Goal: Information Seeking & Learning: Compare options

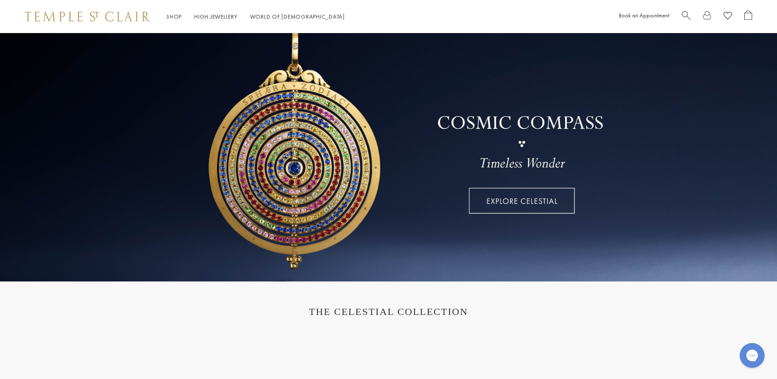
scroll to position [41, 0]
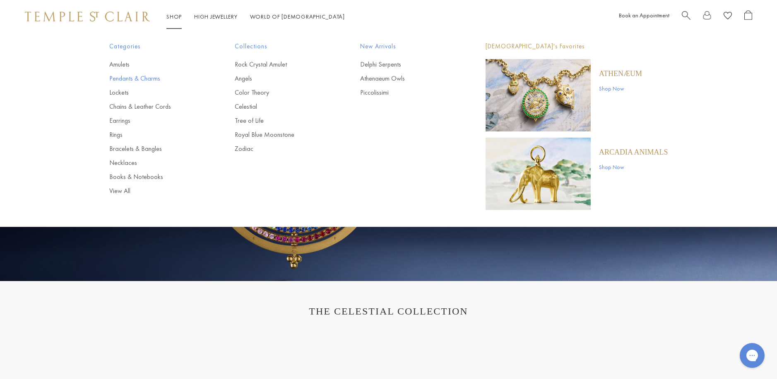
click at [139, 78] on link "Pendants & Charms" at bounding box center [155, 78] width 92 height 9
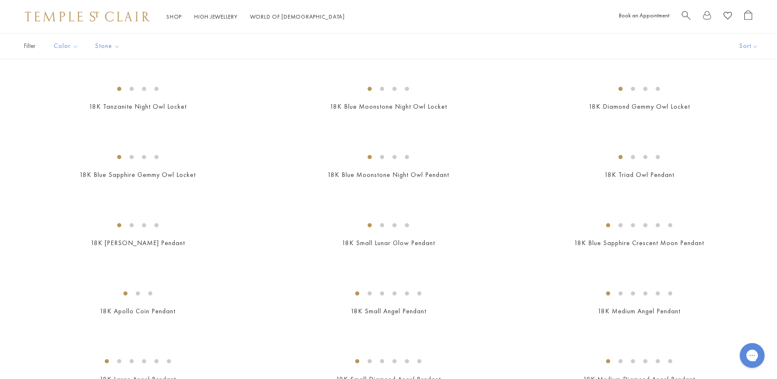
scroll to position [124, 0]
click at [0, 0] on img at bounding box center [0, 0] width 0 height 0
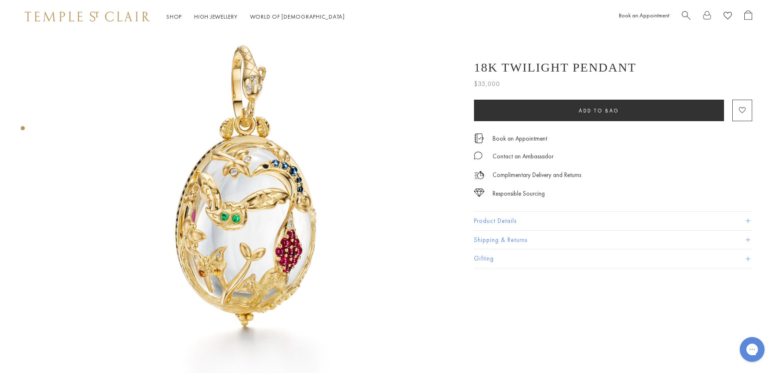
scroll to position [83, 0]
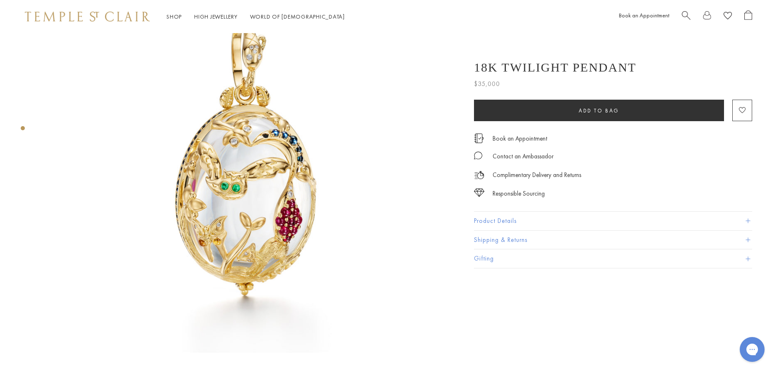
click at [506, 220] on button "Product Details" at bounding box center [613, 221] width 278 height 19
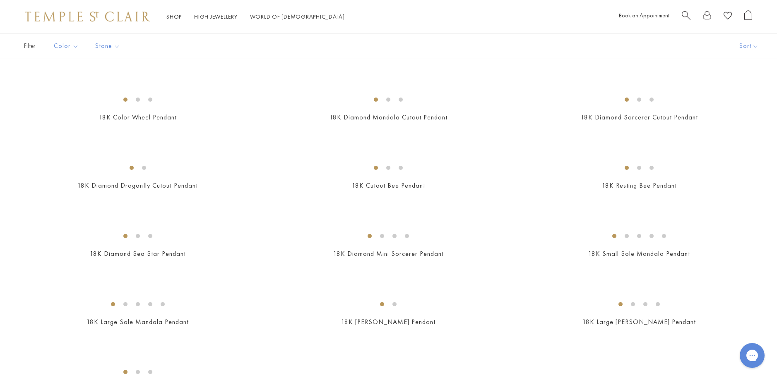
scroll to position [1241, 0]
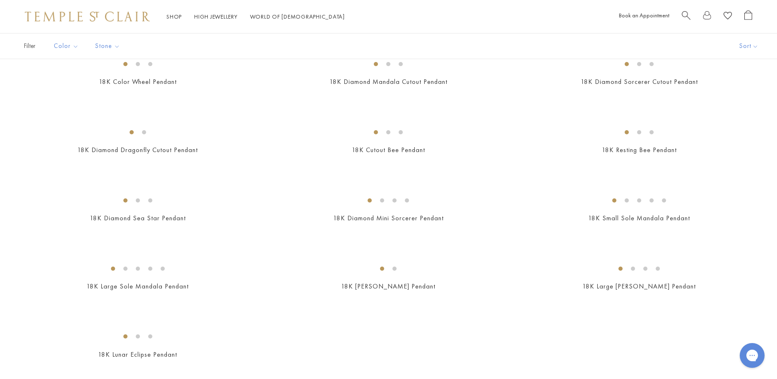
click at [0, 0] on img at bounding box center [0, 0] width 0 height 0
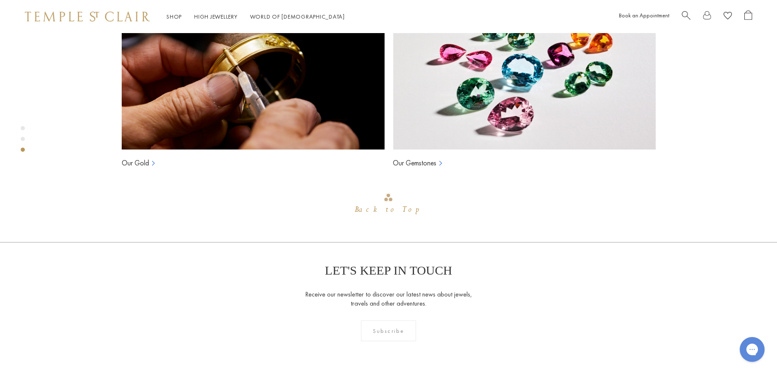
scroll to position [778, 0]
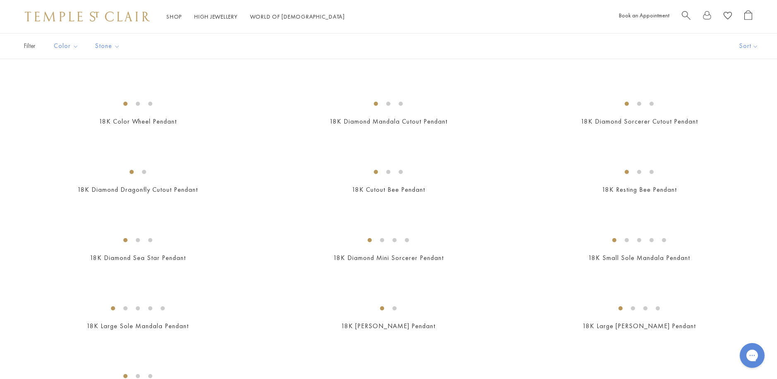
scroll to position [1200, 0]
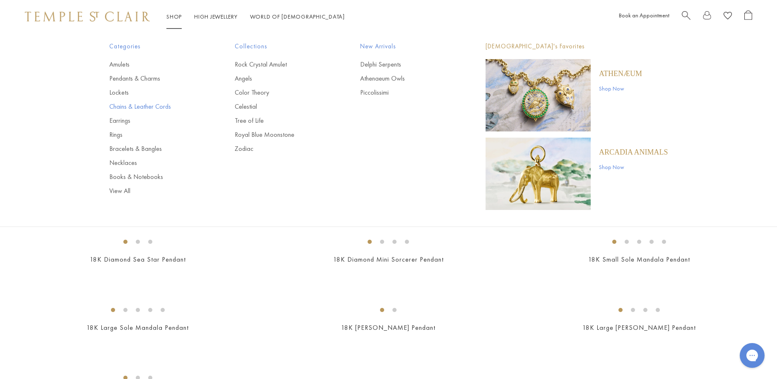
click at [121, 107] on link "Chains & Leather Cords" at bounding box center [155, 106] width 92 height 9
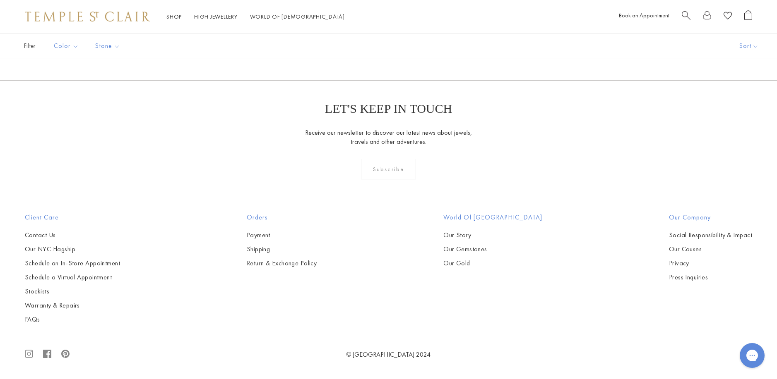
scroll to position [1200, 0]
click at [0, 0] on img at bounding box center [0, 0] width 0 height 0
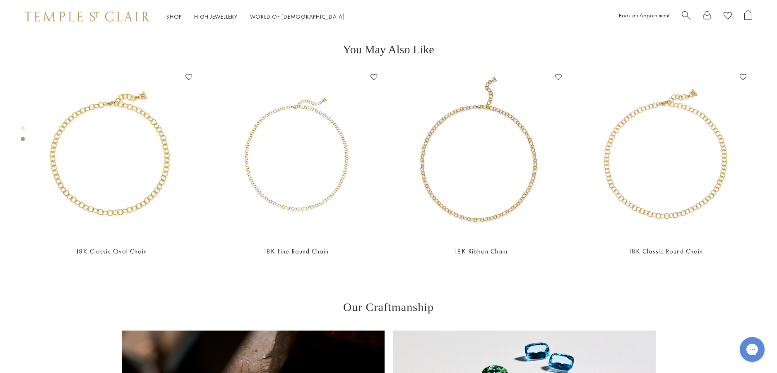
scroll to position [447, 0]
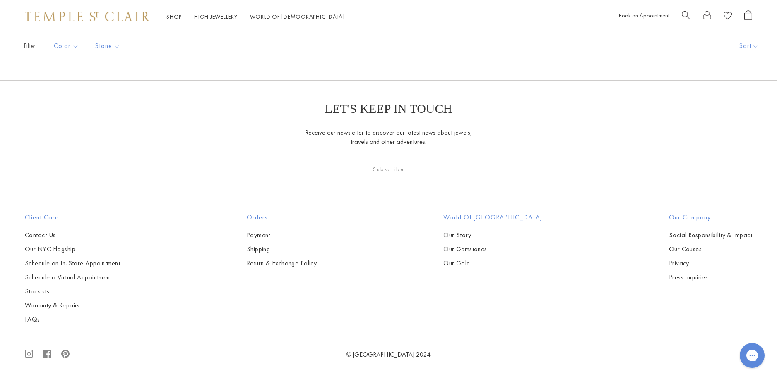
click at [0, 0] on img at bounding box center [0, 0] width 0 height 0
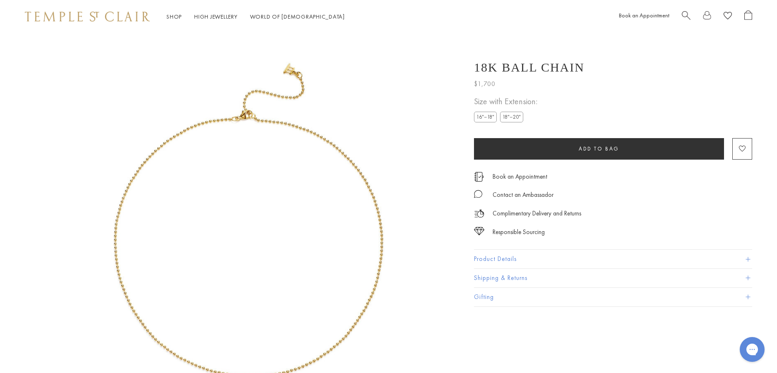
scroll to position [33, 0]
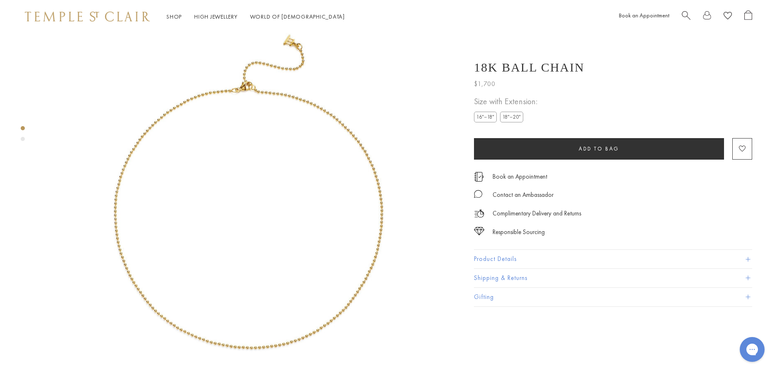
click at [507, 257] on button "Product Details" at bounding box center [613, 259] width 278 height 19
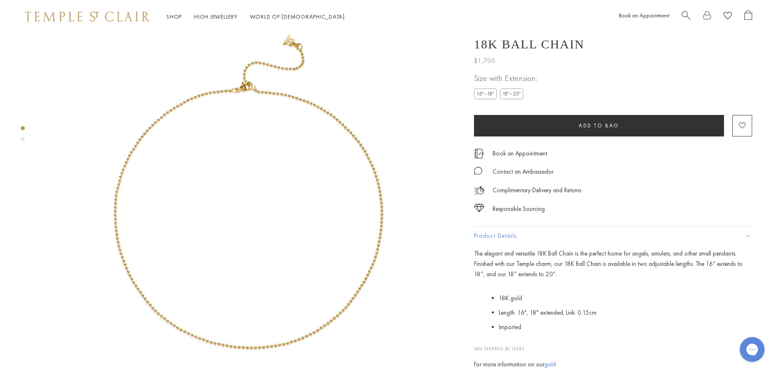
click at [508, 99] on label "18"–20"" at bounding box center [511, 94] width 23 height 10
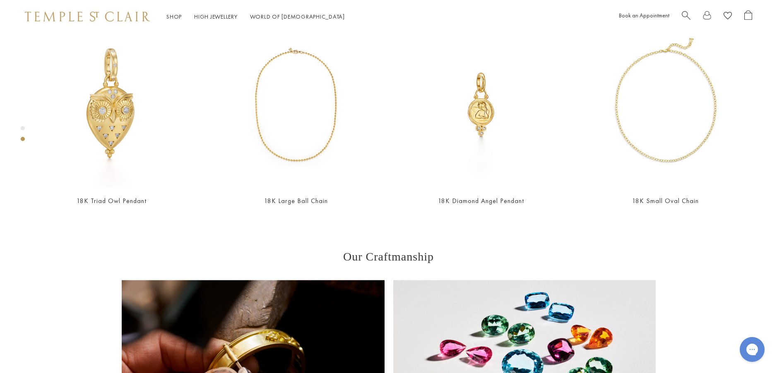
scroll to position [488, 0]
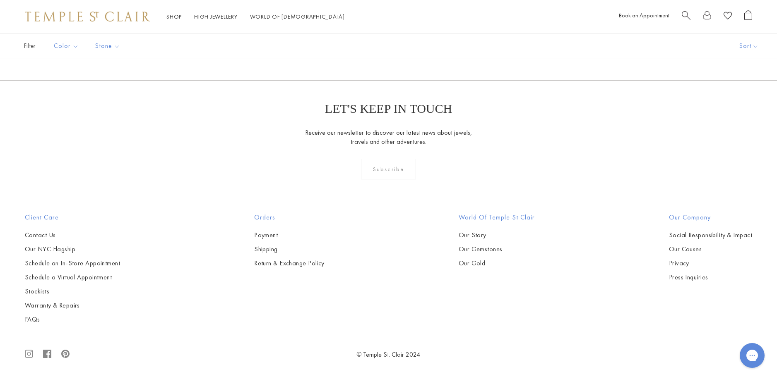
scroll to position [1490, 0]
click at [0, 0] on img at bounding box center [0, 0] width 0 height 0
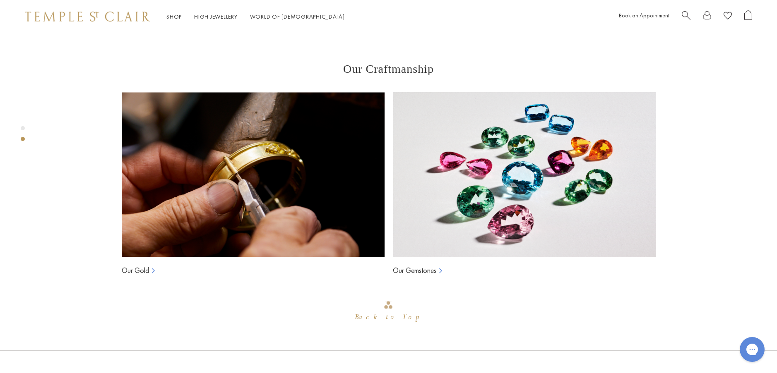
scroll to position [488, 0]
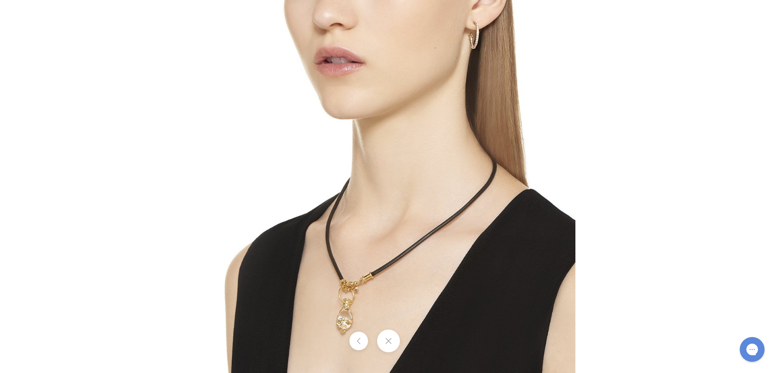
click at [353, 284] on img at bounding box center [388, 186] width 373 height 373
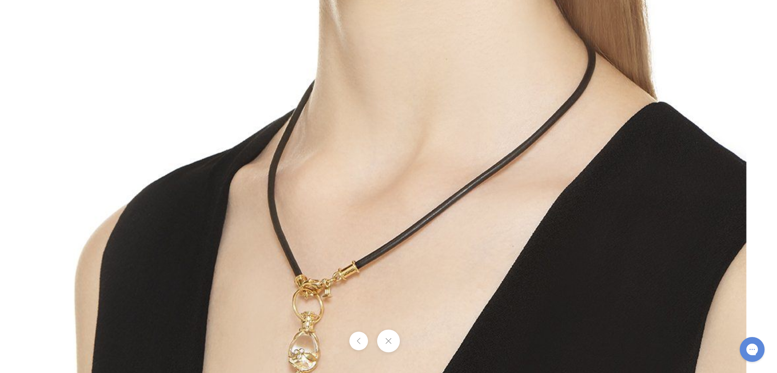
click at [388, 339] on button at bounding box center [388, 341] width 23 height 23
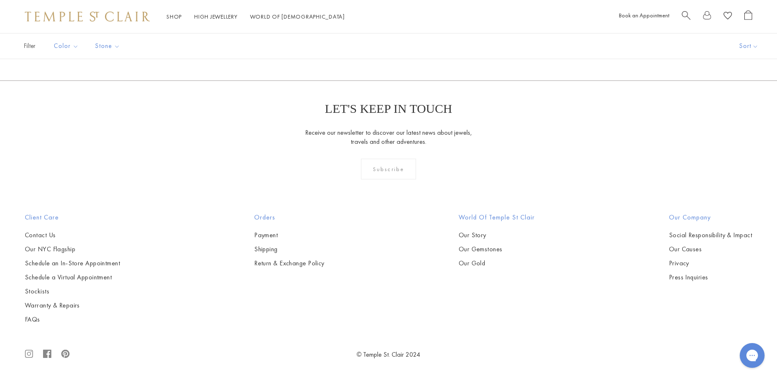
scroll to position [662, 0]
click at [0, 0] on img at bounding box center [0, 0] width 0 height 0
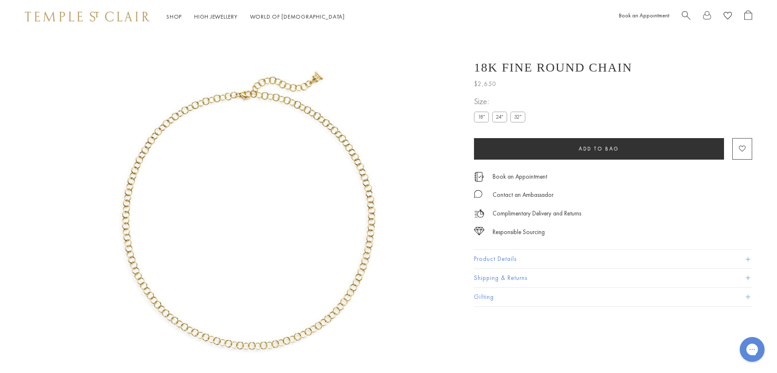
scroll to position [33, 0]
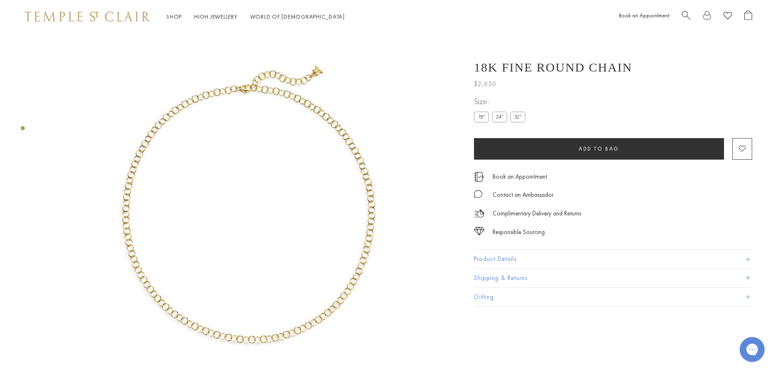
click at [495, 257] on button "Product Details" at bounding box center [613, 259] width 278 height 19
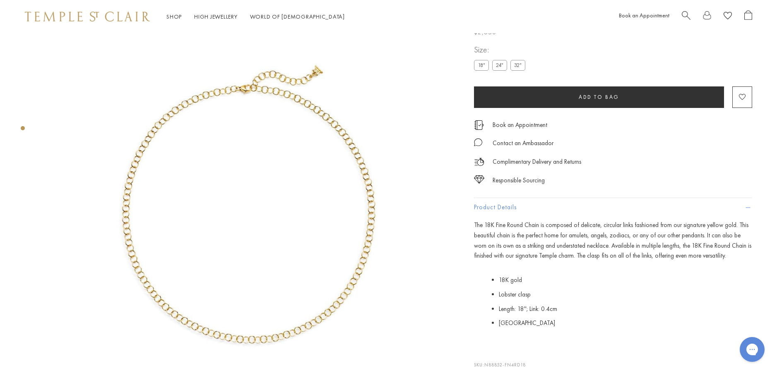
click at [310, 260] on img at bounding box center [247, 206] width 413 height 413
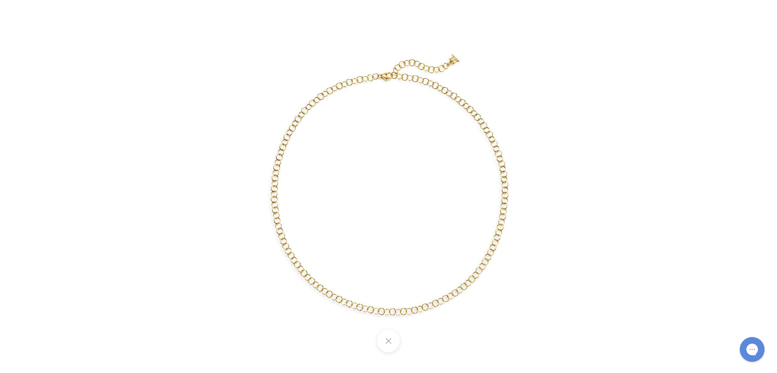
click at [392, 229] on img at bounding box center [388, 186] width 387 height 387
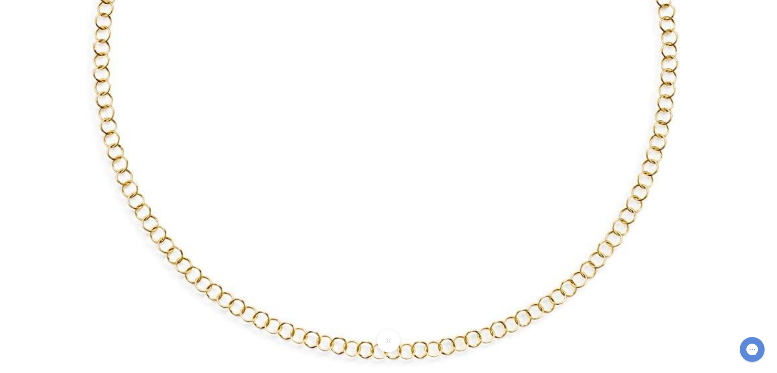
click at [391, 341] on button at bounding box center [388, 341] width 23 height 23
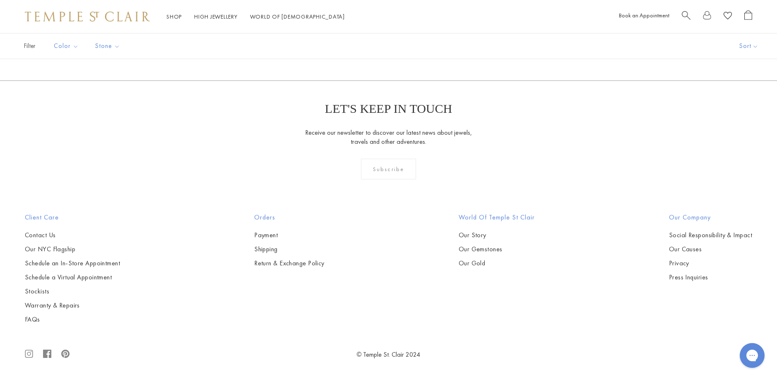
scroll to position [662, 0]
click at [0, 0] on img at bounding box center [0, 0] width 0 height 0
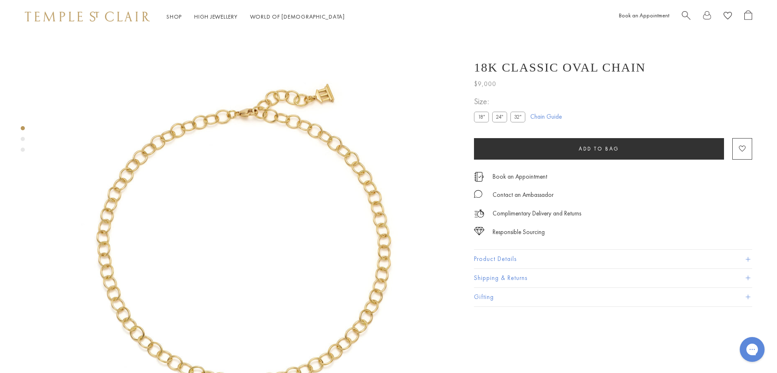
scroll to position [33, 0]
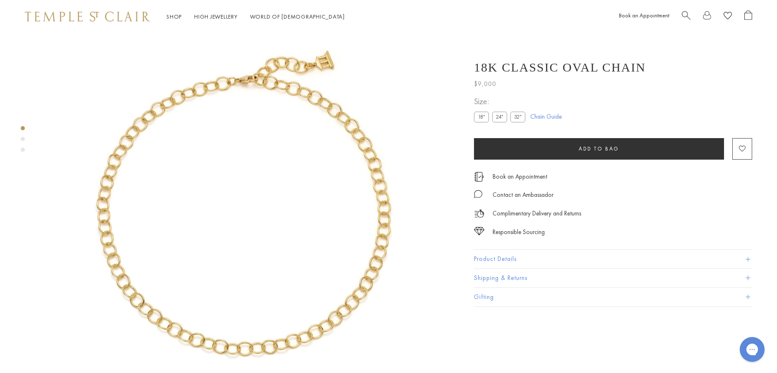
click at [487, 256] on button "Product Details" at bounding box center [613, 259] width 278 height 19
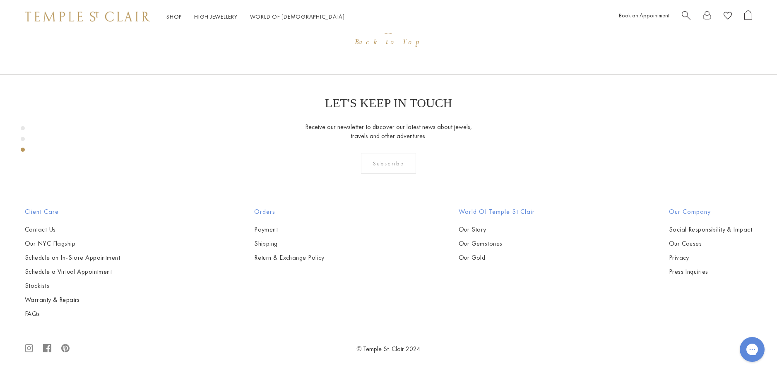
scroll to position [869, 0]
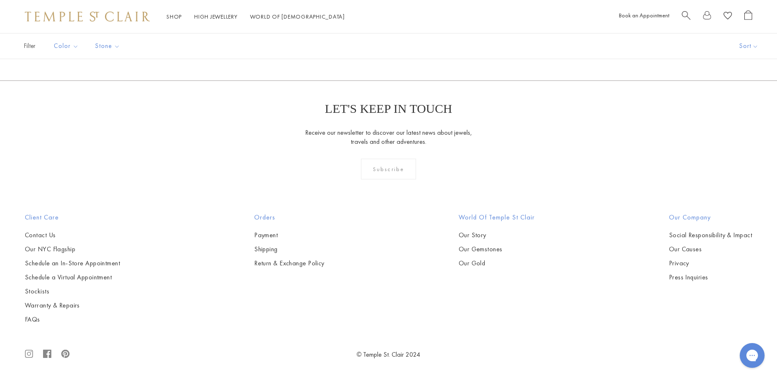
scroll to position [1531, 0]
